Goal: Transaction & Acquisition: Download file/media

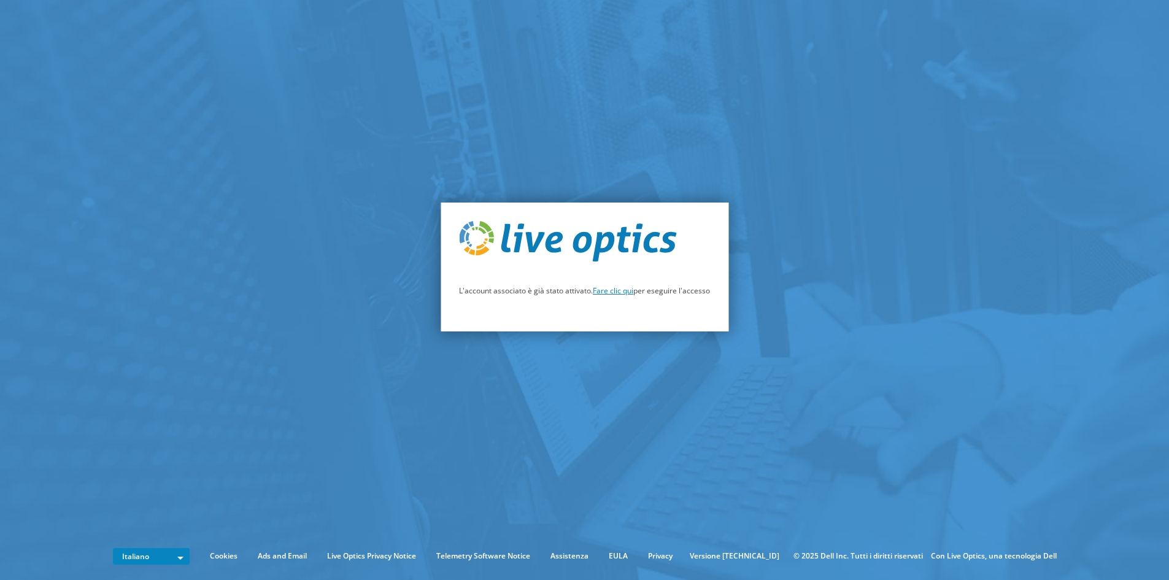
click at [610, 294] on link "Fare clic qui" at bounding box center [613, 290] width 40 height 10
click at [613, 288] on link "Fare clic qui" at bounding box center [613, 290] width 40 height 10
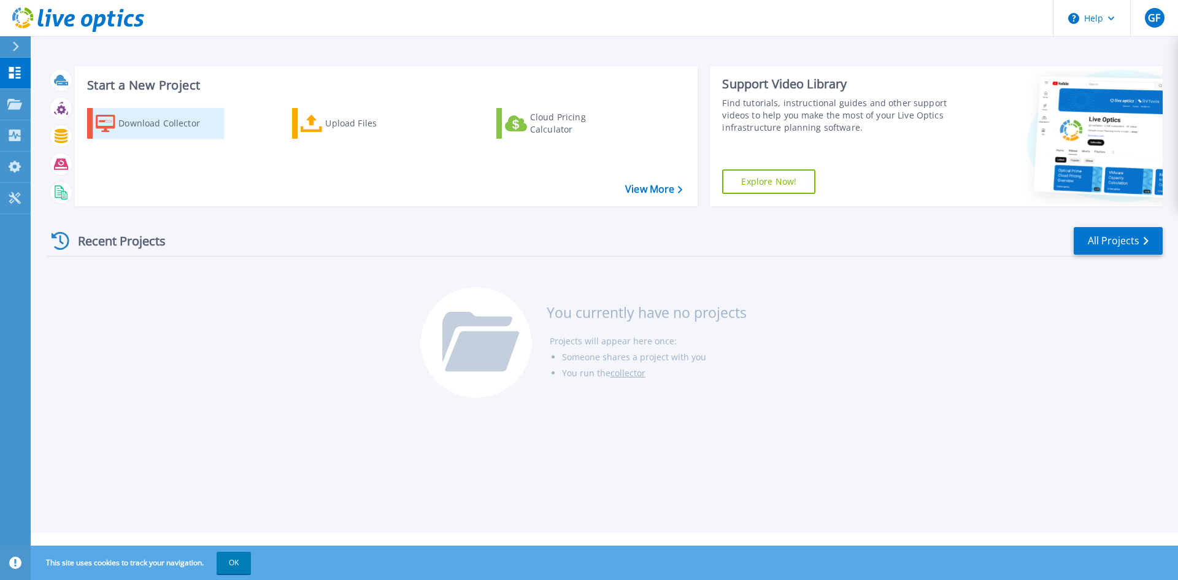
click at [188, 122] on div "Download Collector" at bounding box center [167, 123] width 98 height 25
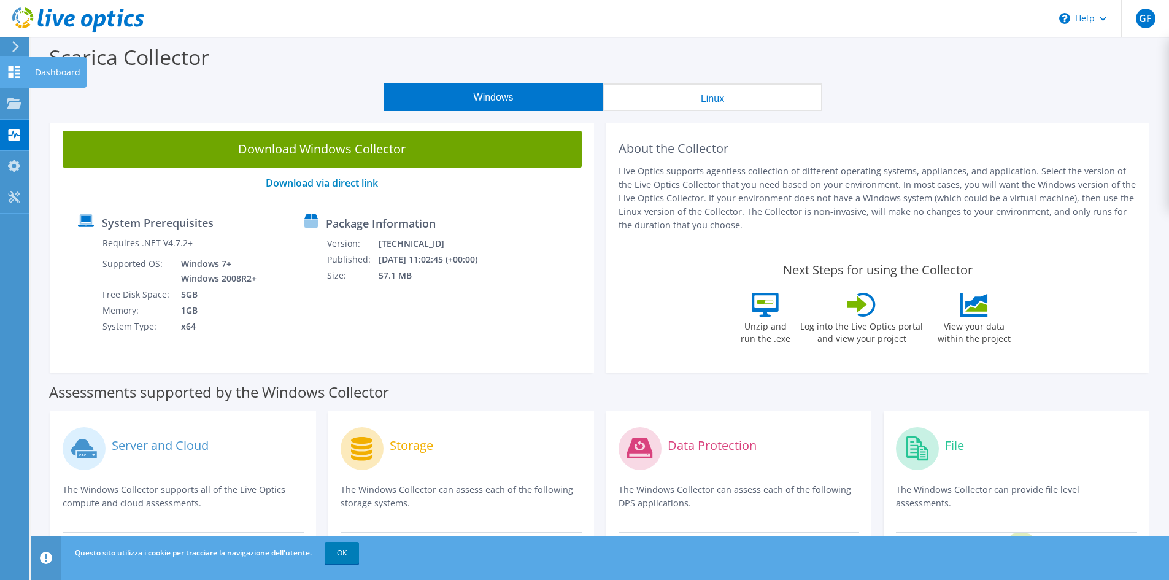
click at [10, 70] on use at bounding box center [15, 72] width 12 height 12
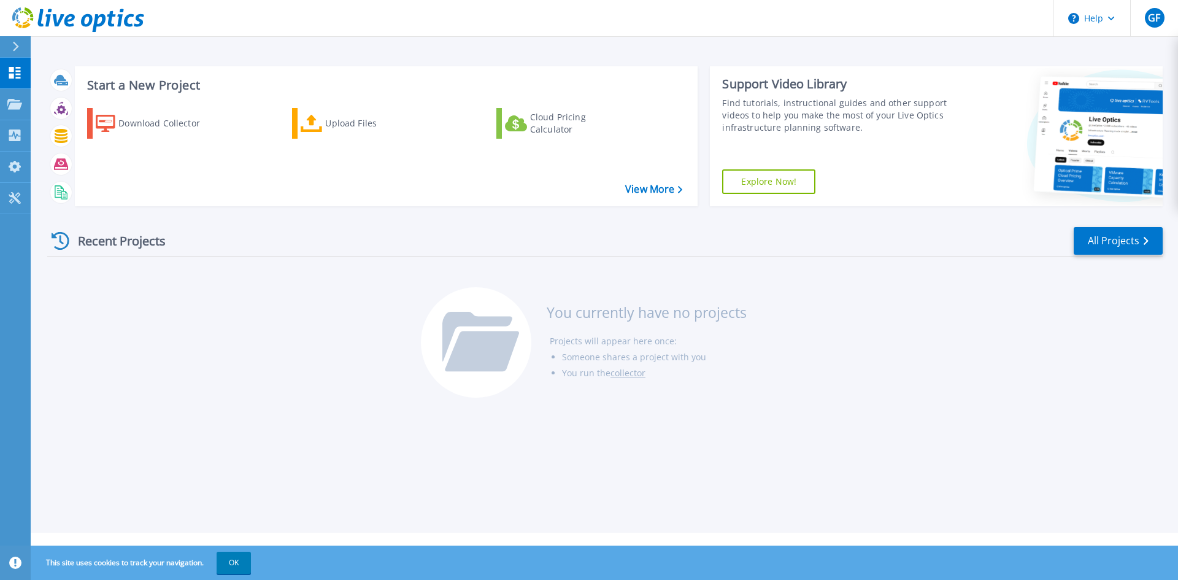
click at [15, 45] on icon at bounding box center [16, 47] width 6 height 10
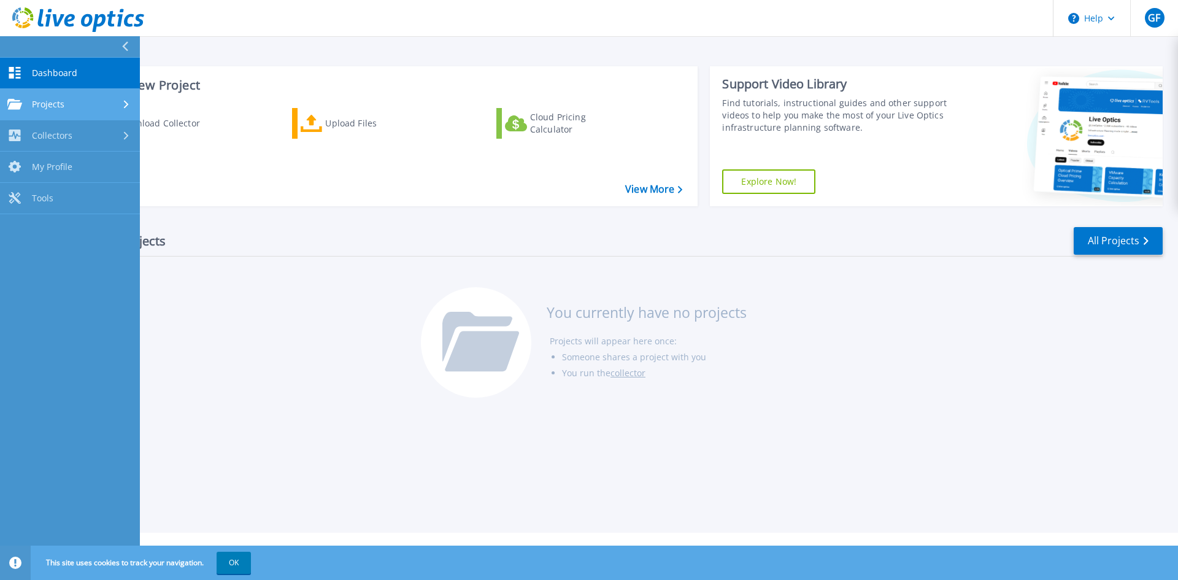
click at [119, 107] on div "Projects" at bounding box center [69, 104] width 125 height 11
click at [114, 79] on link "Dashboard Dashboard" at bounding box center [70, 73] width 140 height 31
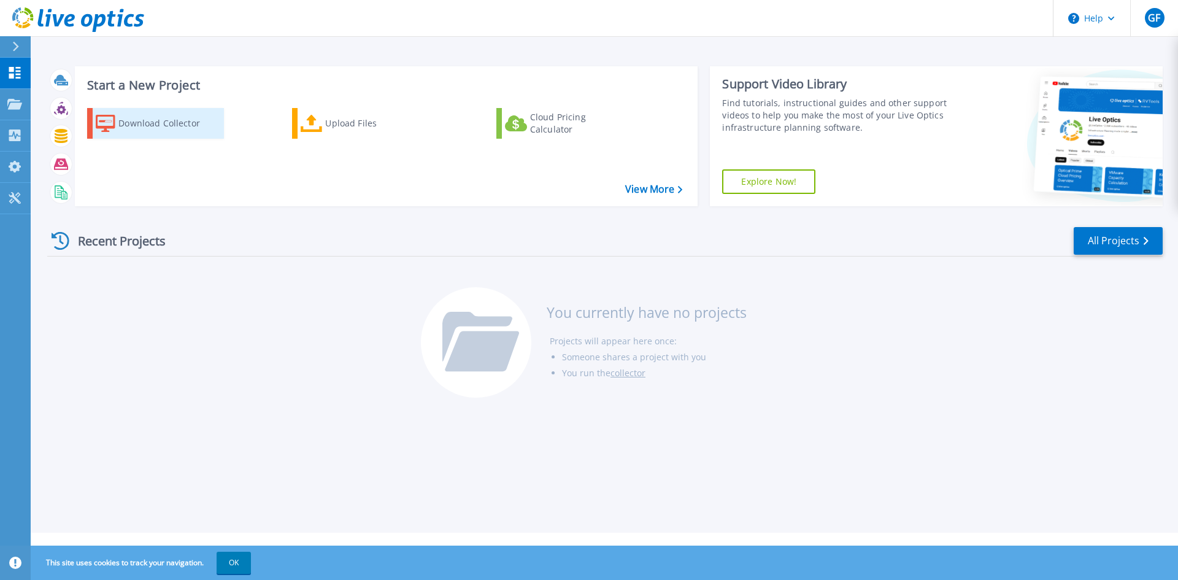
click at [123, 118] on div "Download Collector" at bounding box center [167, 123] width 98 height 25
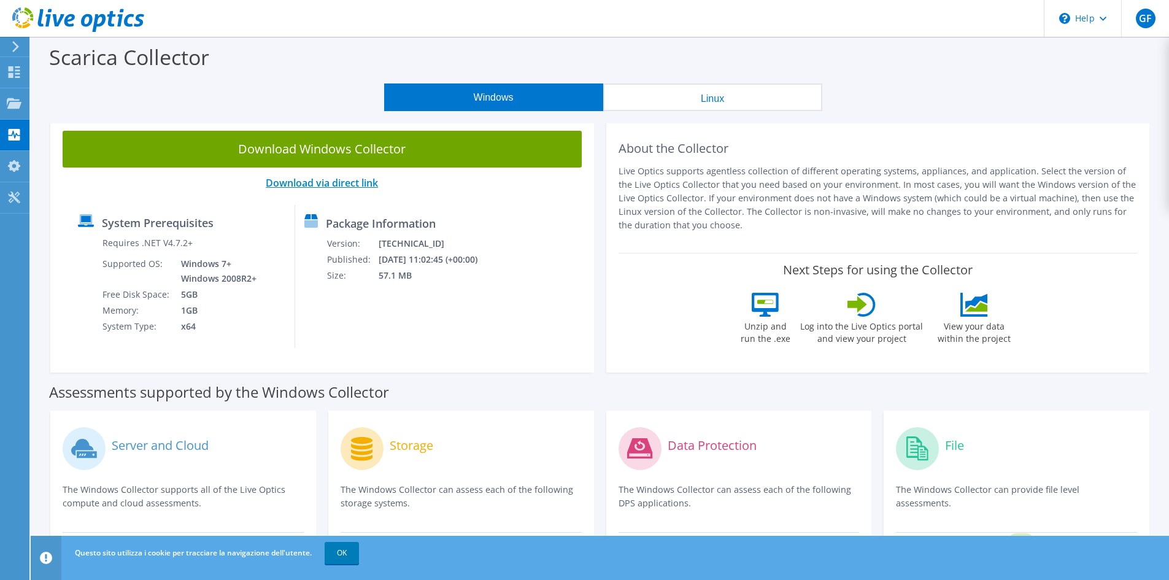
click at [312, 183] on link "Download via direct link" at bounding box center [322, 182] width 112 height 13
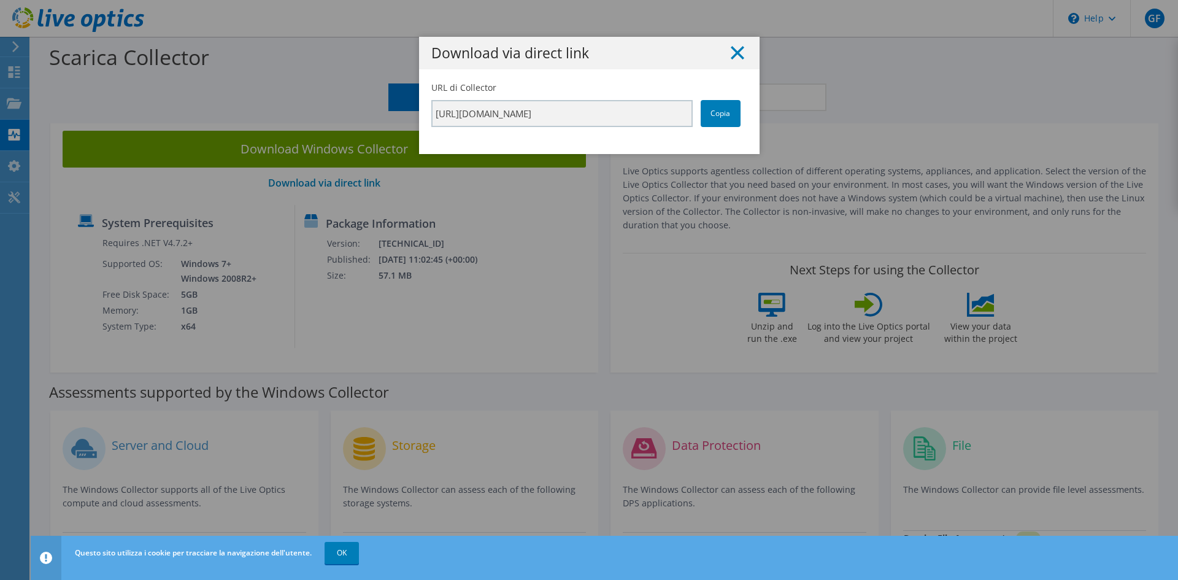
click at [734, 52] on line at bounding box center [737, 53] width 12 height 12
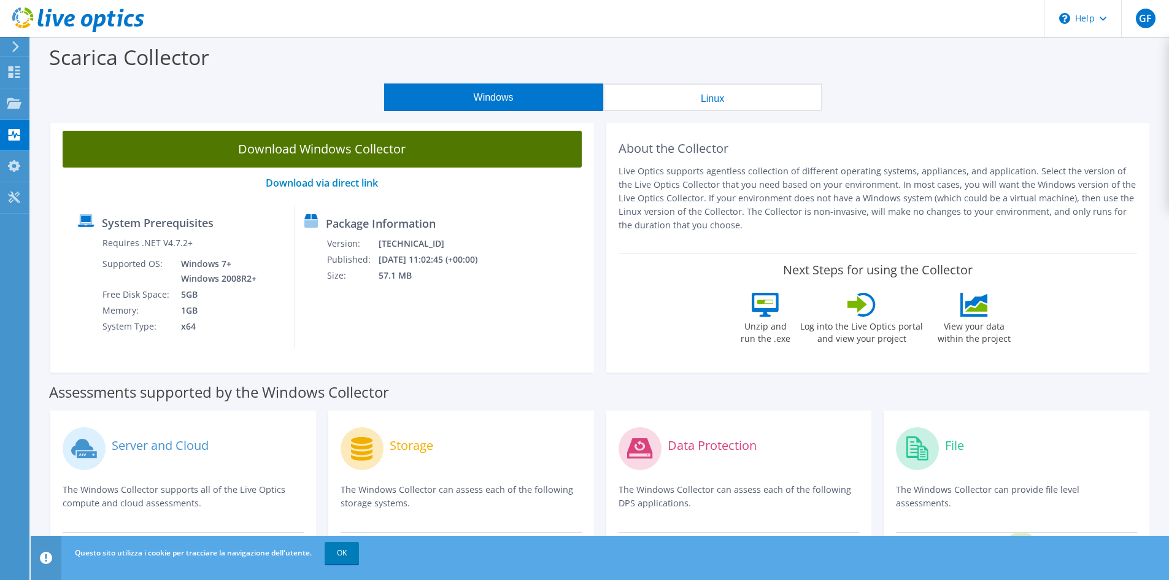
click at [374, 147] on link "Download Windows Collector" at bounding box center [322, 149] width 519 height 37
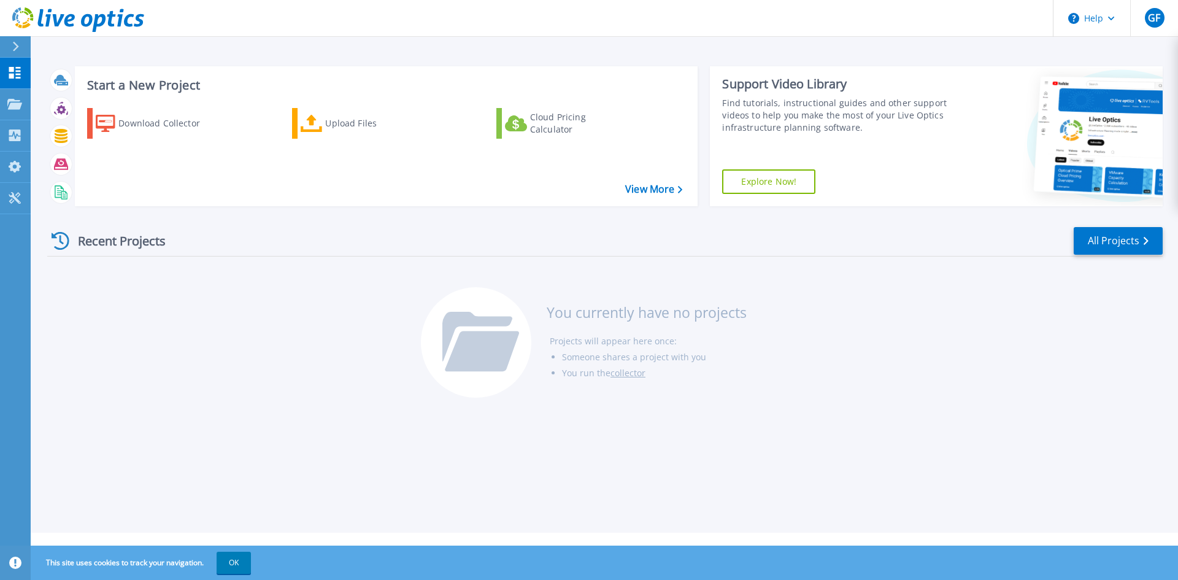
click at [86, 240] on div "Recent Projects" at bounding box center [114, 241] width 135 height 30
click at [1148, 241] on link "All Projects" at bounding box center [1118, 241] width 89 height 28
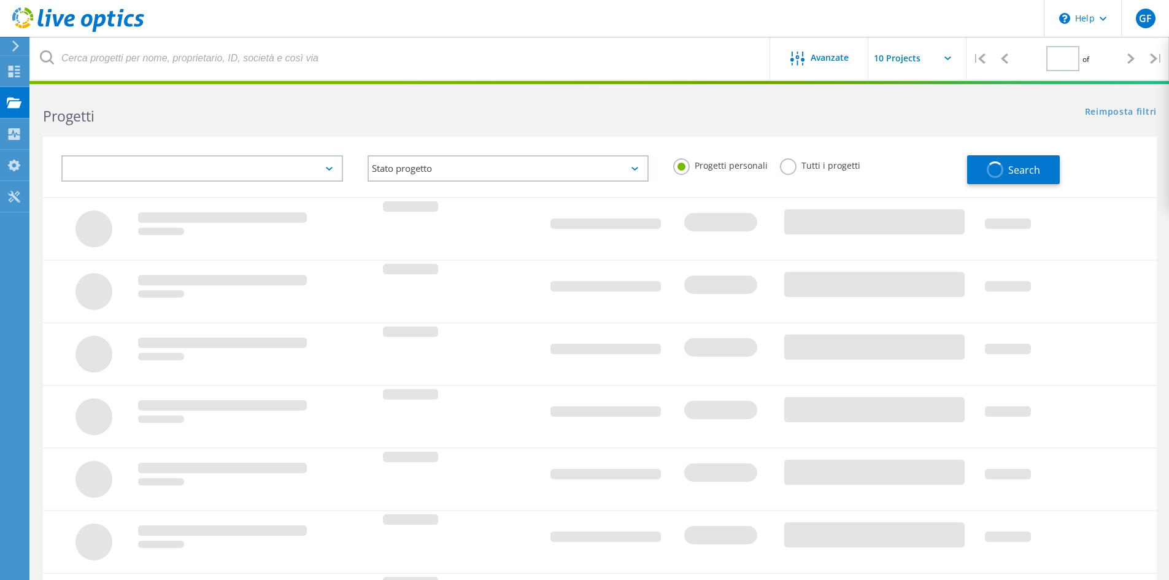
type input "1"
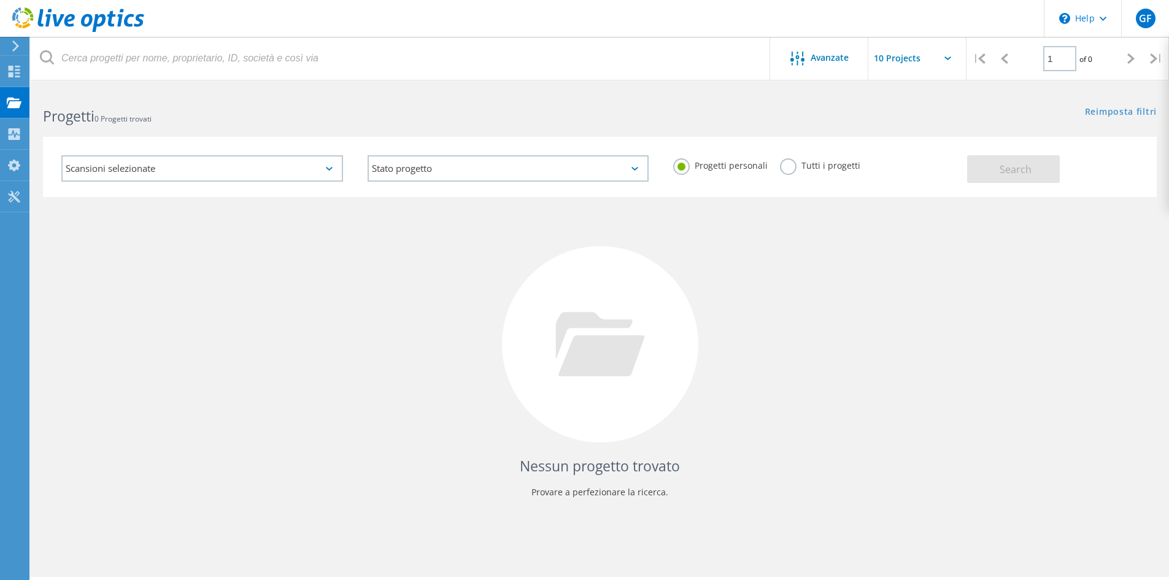
click at [329, 169] on icon at bounding box center [329, 169] width 7 height 4
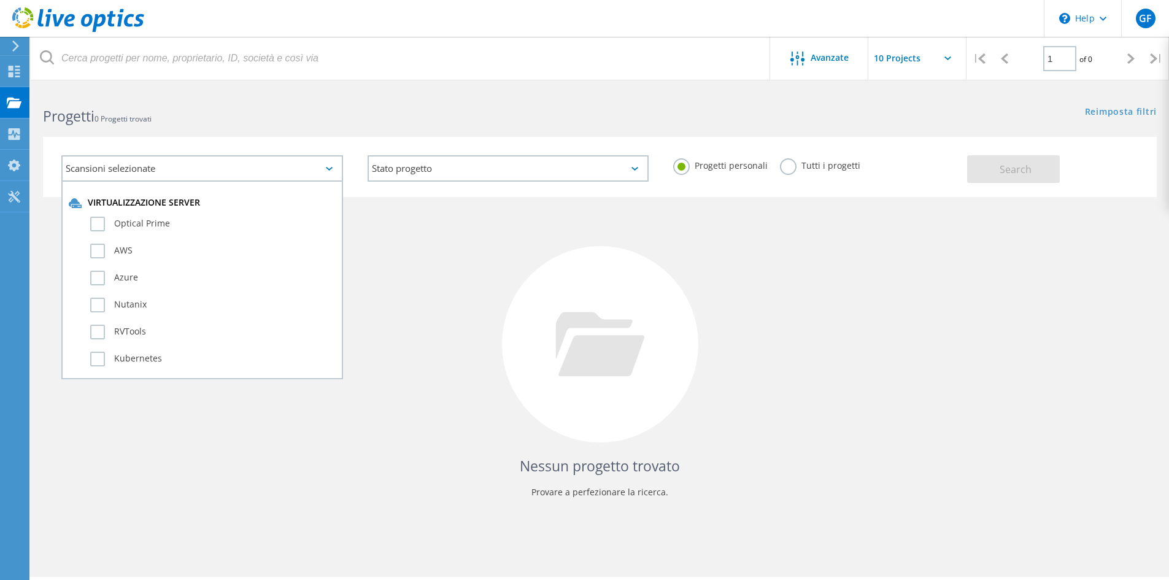
click at [527, 245] on div "Nessun progetto trovato Provare a perfezionare la ricerca." at bounding box center [599, 355] width 1113 height 317
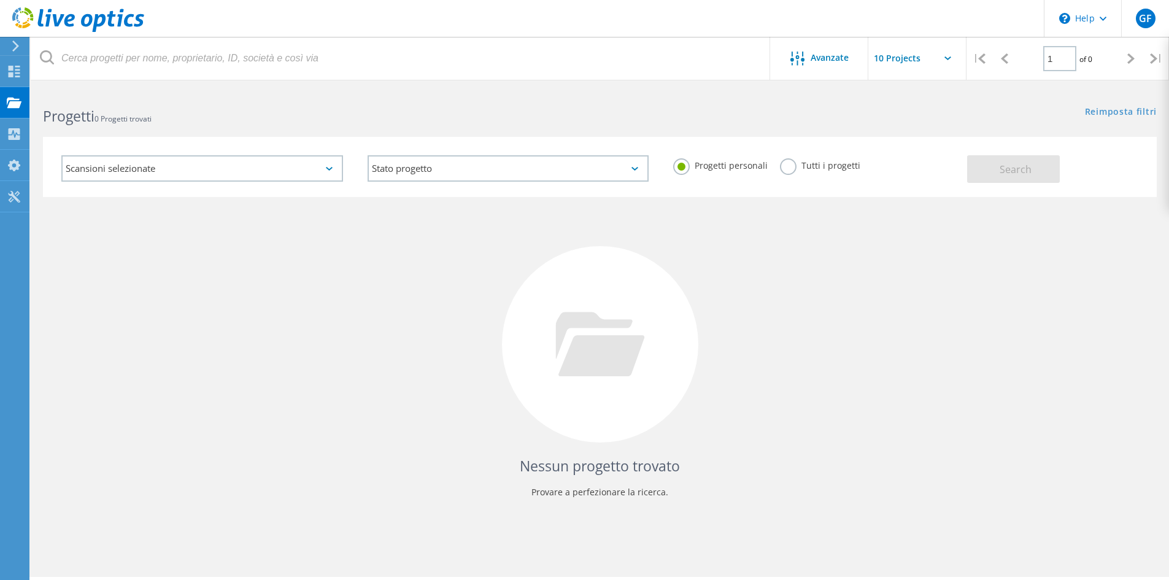
click at [934, 58] on input "text" at bounding box center [929, 58] width 123 height 43
